Goal: Information Seeking & Learning: Understand process/instructions

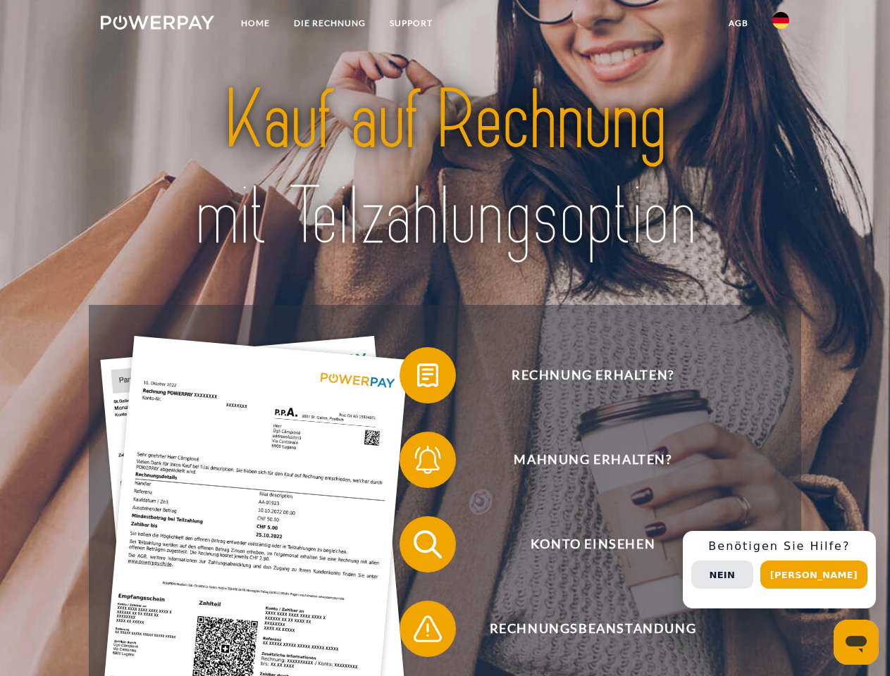
click at [157, 25] on img at bounding box center [157, 23] width 113 height 14
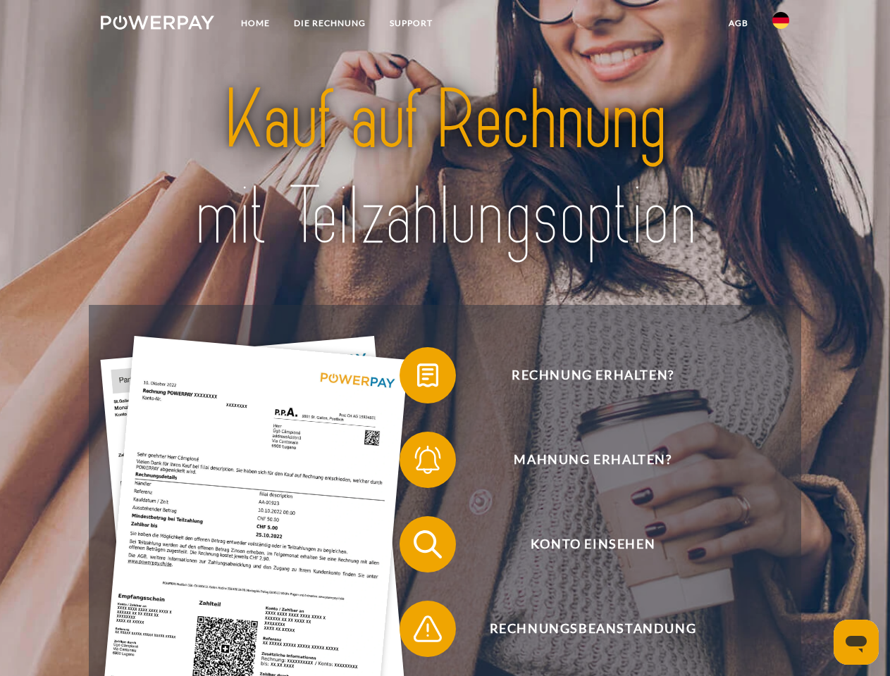
click at [781, 25] on img at bounding box center [780, 20] width 17 height 17
click at [738, 23] on link "agb" at bounding box center [739, 23] width 44 height 25
click at [417, 378] on span at bounding box center [406, 375] width 70 height 70
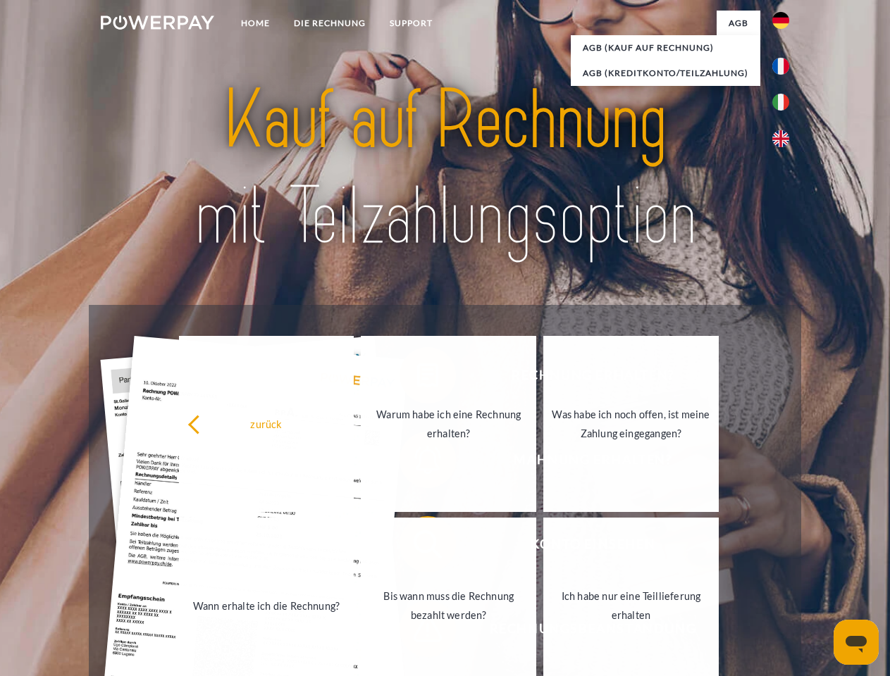
click at [417, 547] on link "Bis wann muss die Rechnung bezahlt werden?" at bounding box center [448, 606] width 175 height 176
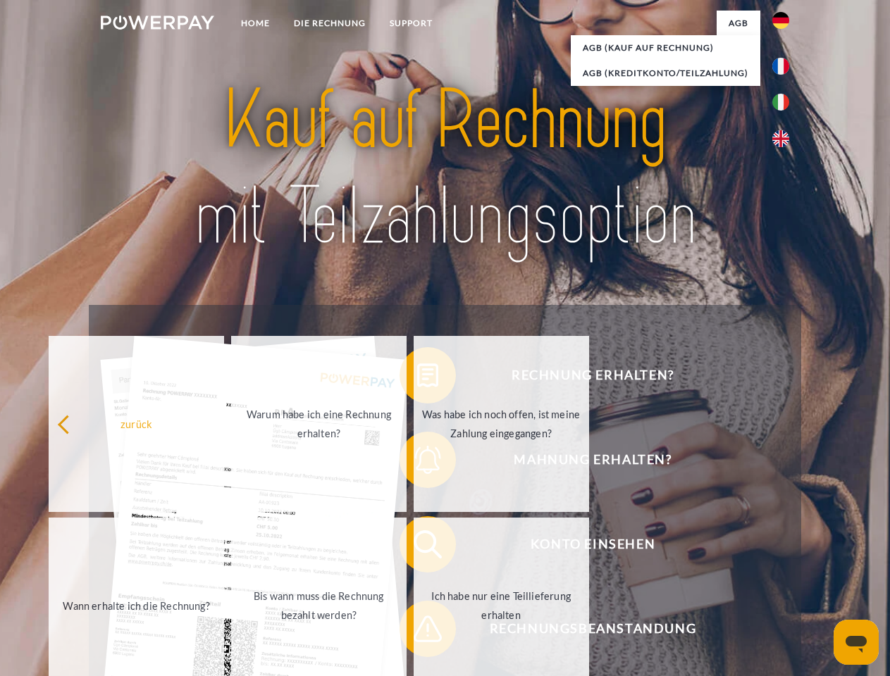
click at [417, 632] on span at bounding box center [406, 629] width 70 height 70
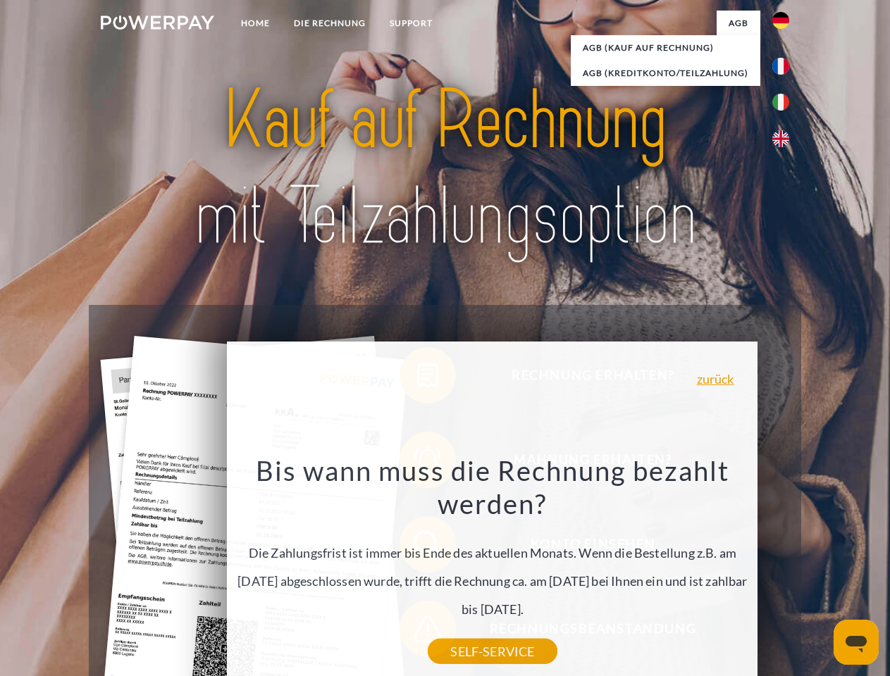
click at [784, 570] on div "Rechnung erhalten? Mahnung erhalten? Konto einsehen" at bounding box center [445, 587] width 712 height 564
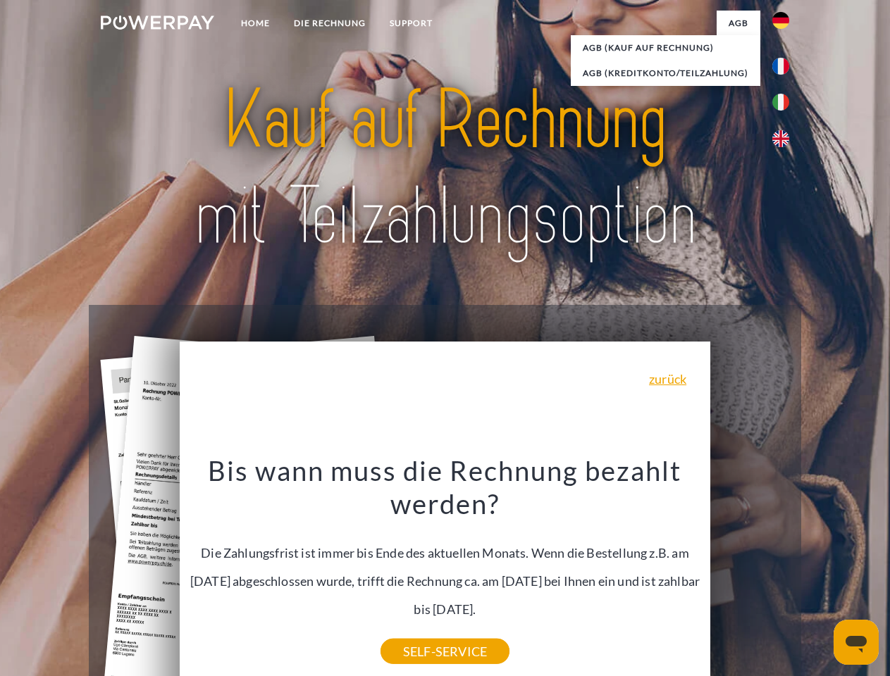
click at [750, 573] on span "Konto einsehen" at bounding box center [592, 544] width 345 height 56
click at [819, 575] on header "Home DIE RECHNUNG SUPPORT" at bounding box center [445, 486] width 890 height 973
